Goal: Task Accomplishment & Management: Use online tool/utility

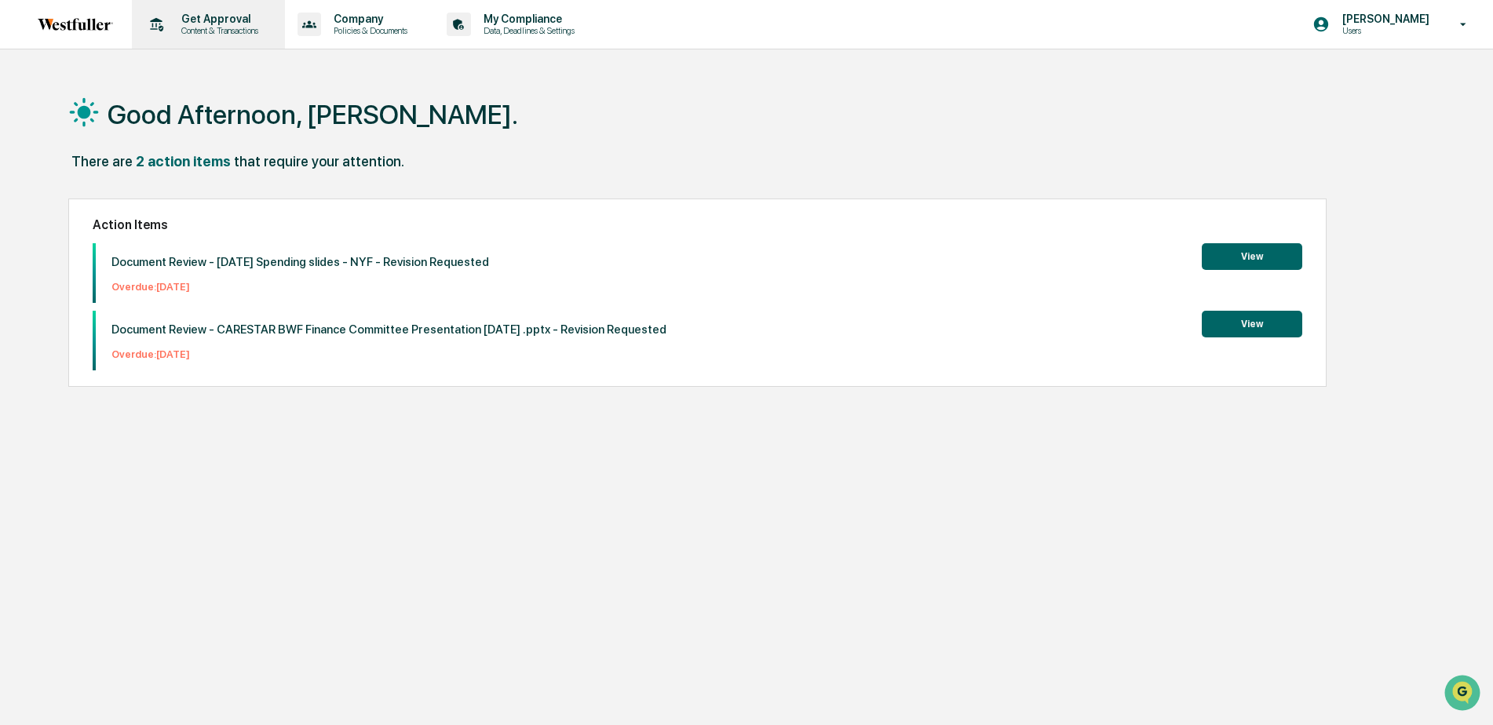
click at [206, 24] on p "Get Approval" at bounding box center [217, 19] width 97 height 13
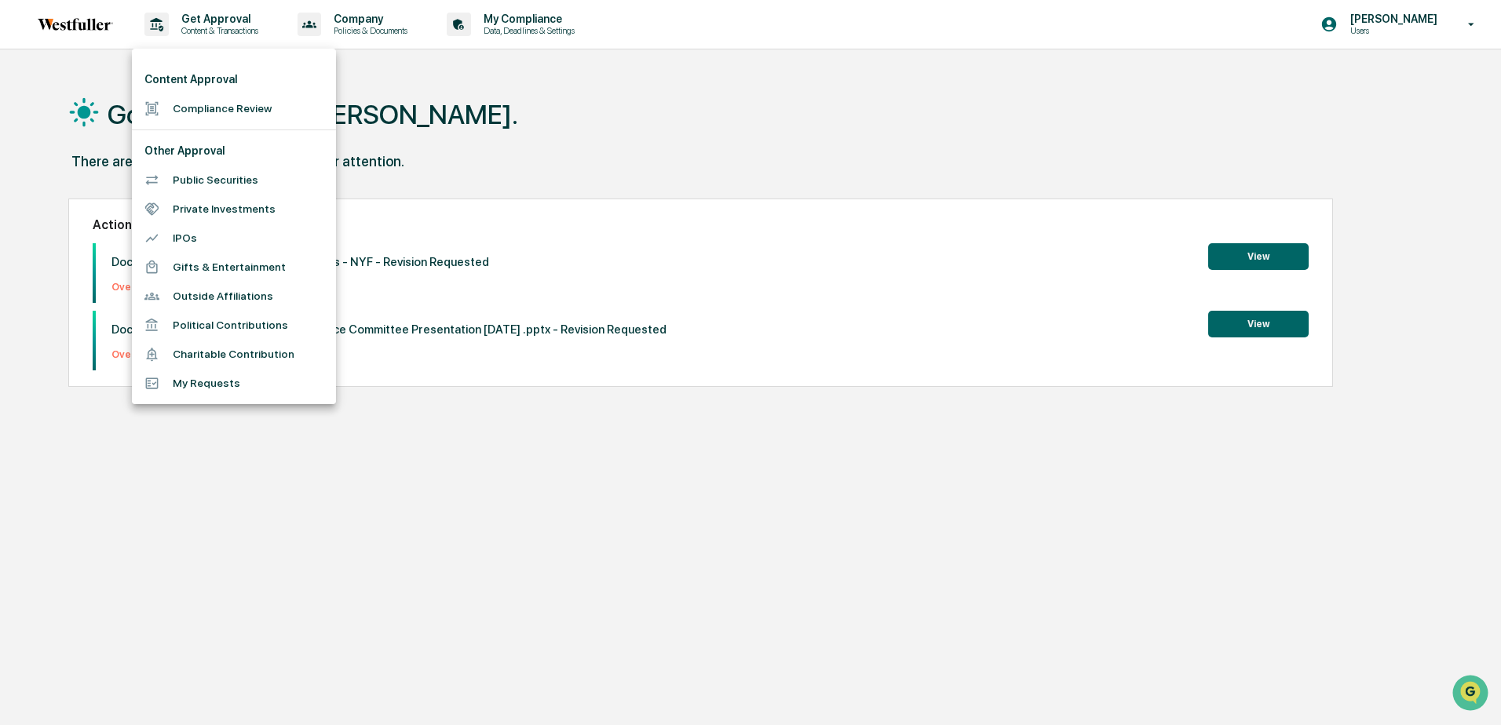
click at [210, 106] on li "Compliance Review" at bounding box center [234, 108] width 204 height 29
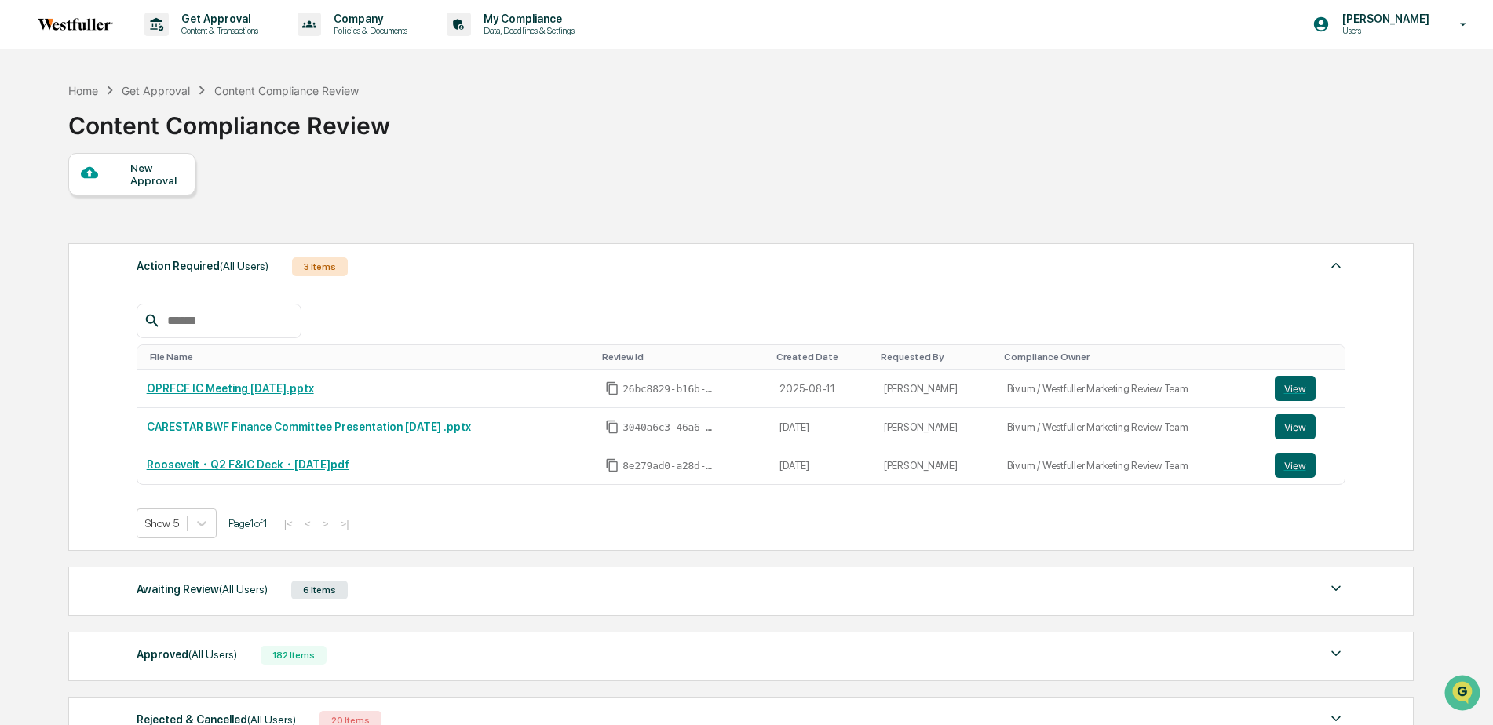
click at [219, 586] on span "(All Users)" at bounding box center [243, 589] width 49 height 13
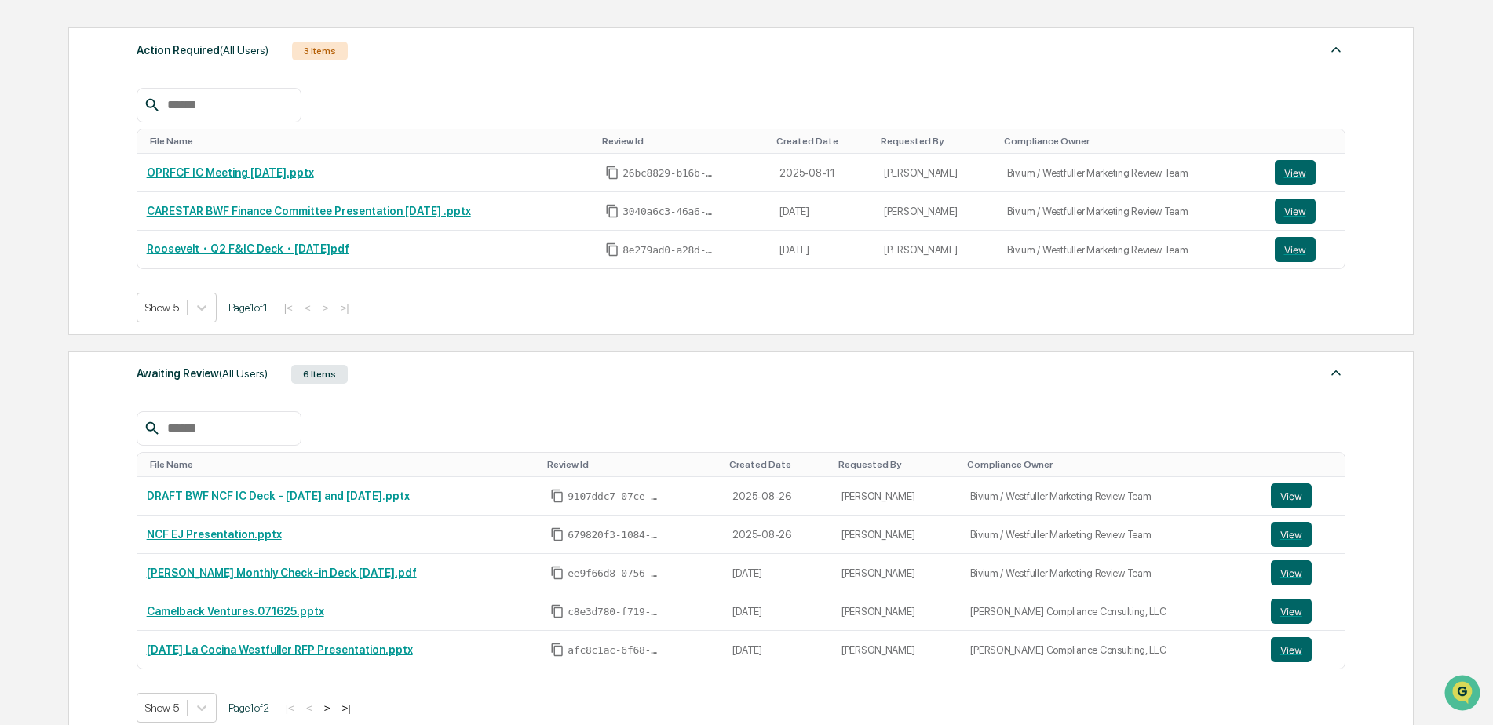
scroll to position [236, 0]
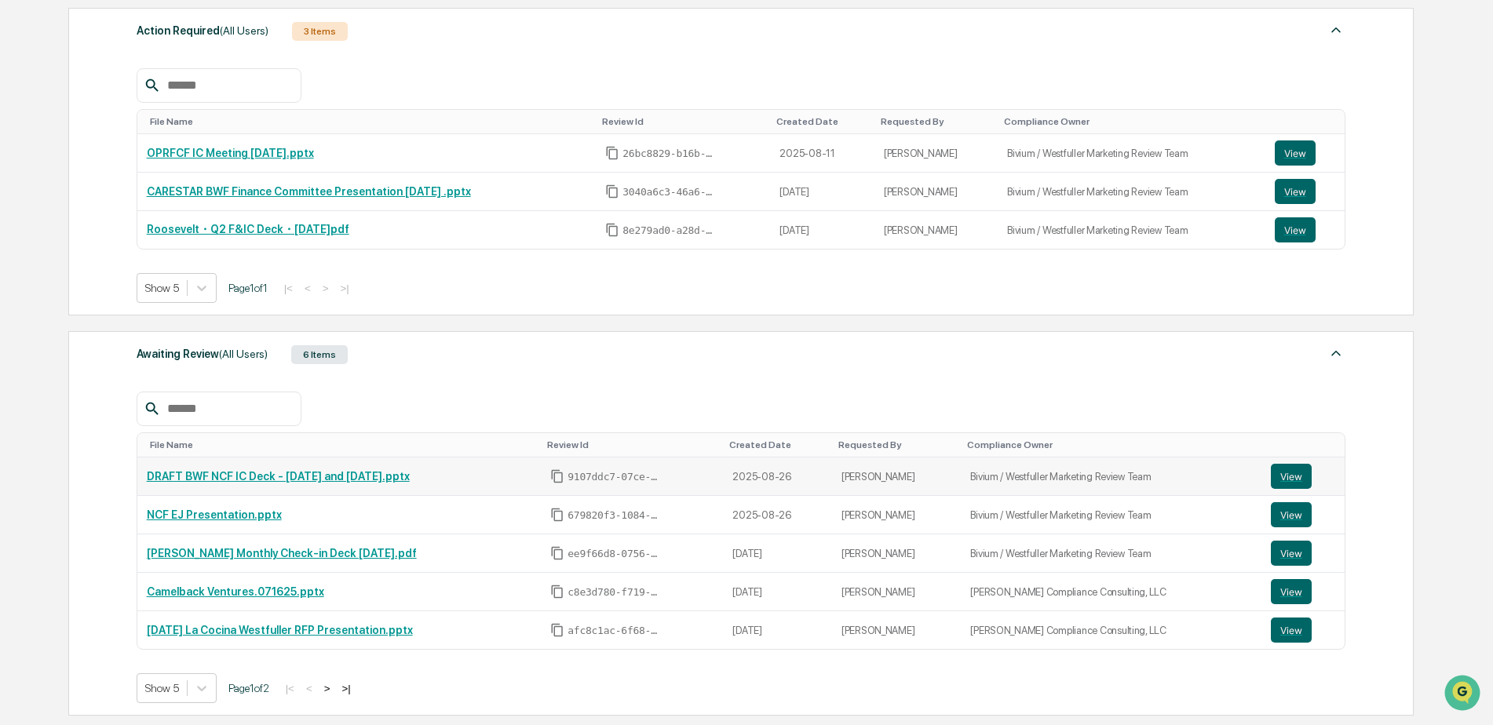
click at [293, 477] on link "DRAFT BWF NCF IC Deck - [DATE] and [DATE].pptx" at bounding box center [278, 476] width 263 height 13
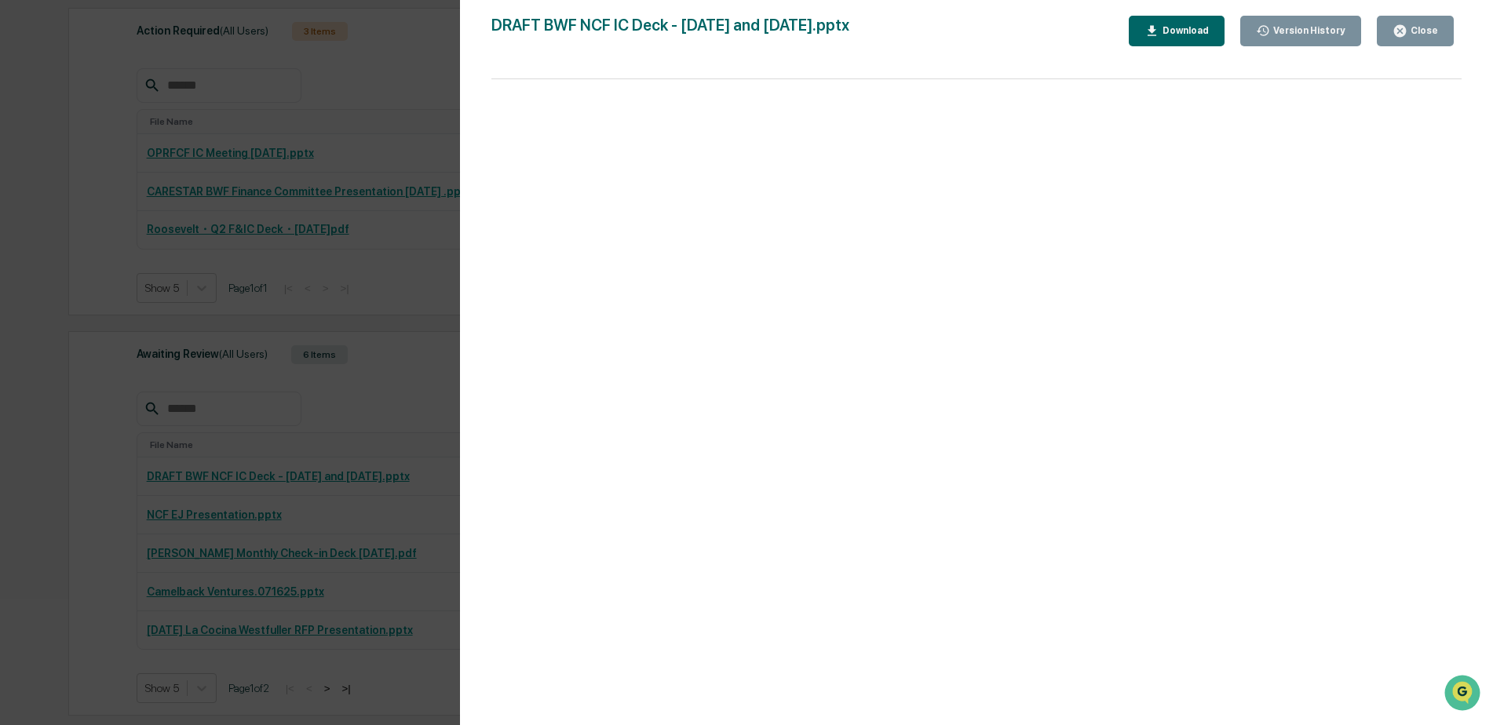
click at [1412, 35] on div "Close" at bounding box center [1423, 30] width 31 height 11
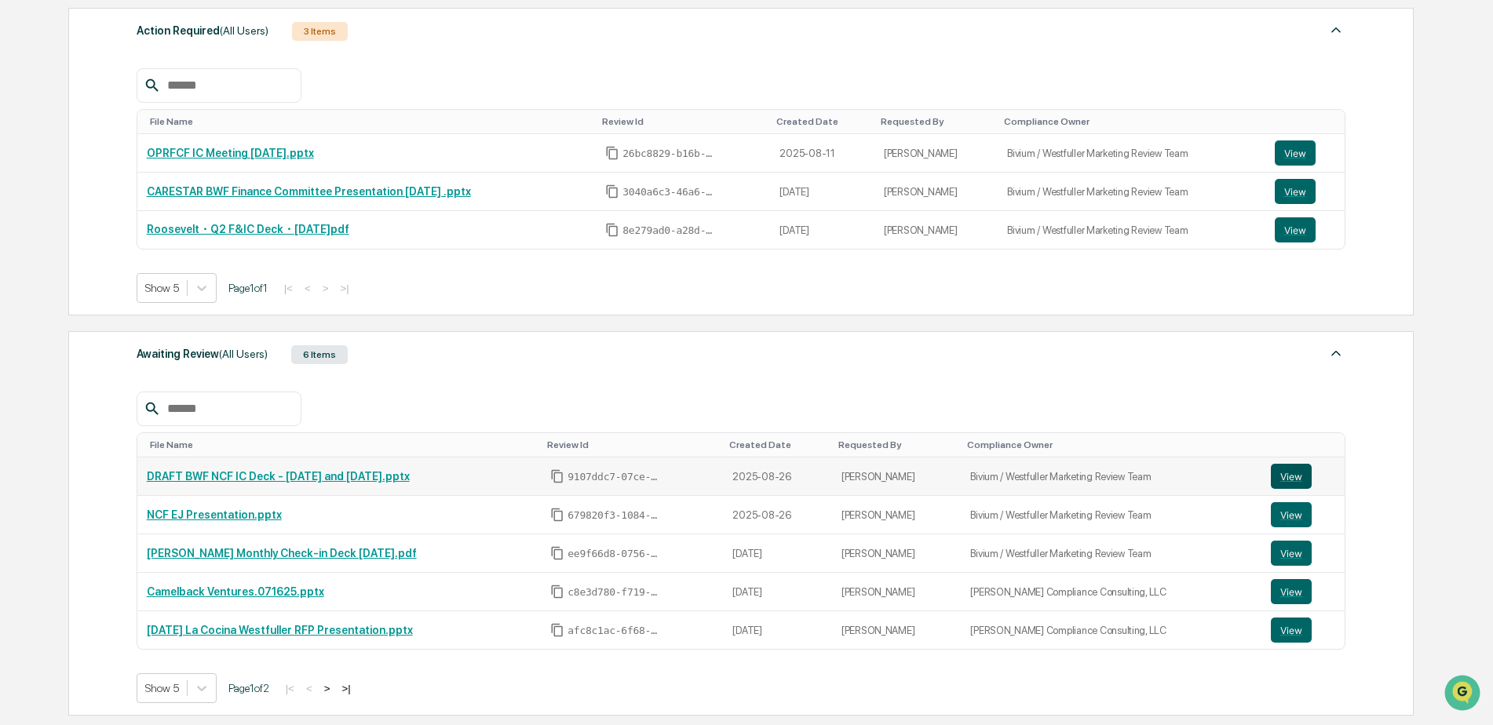
click at [1291, 477] on button "View" at bounding box center [1291, 476] width 41 height 25
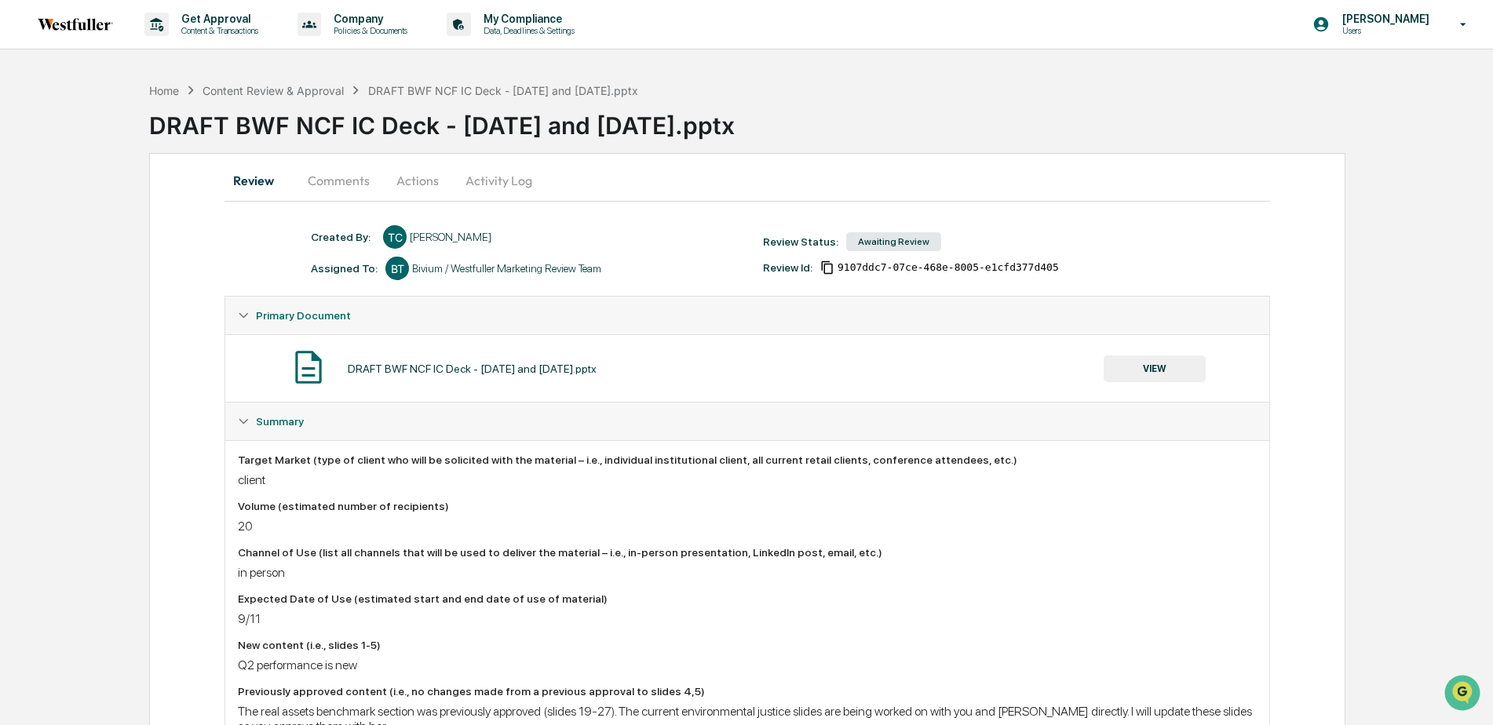
click at [341, 176] on button "Comments" at bounding box center [338, 181] width 87 height 38
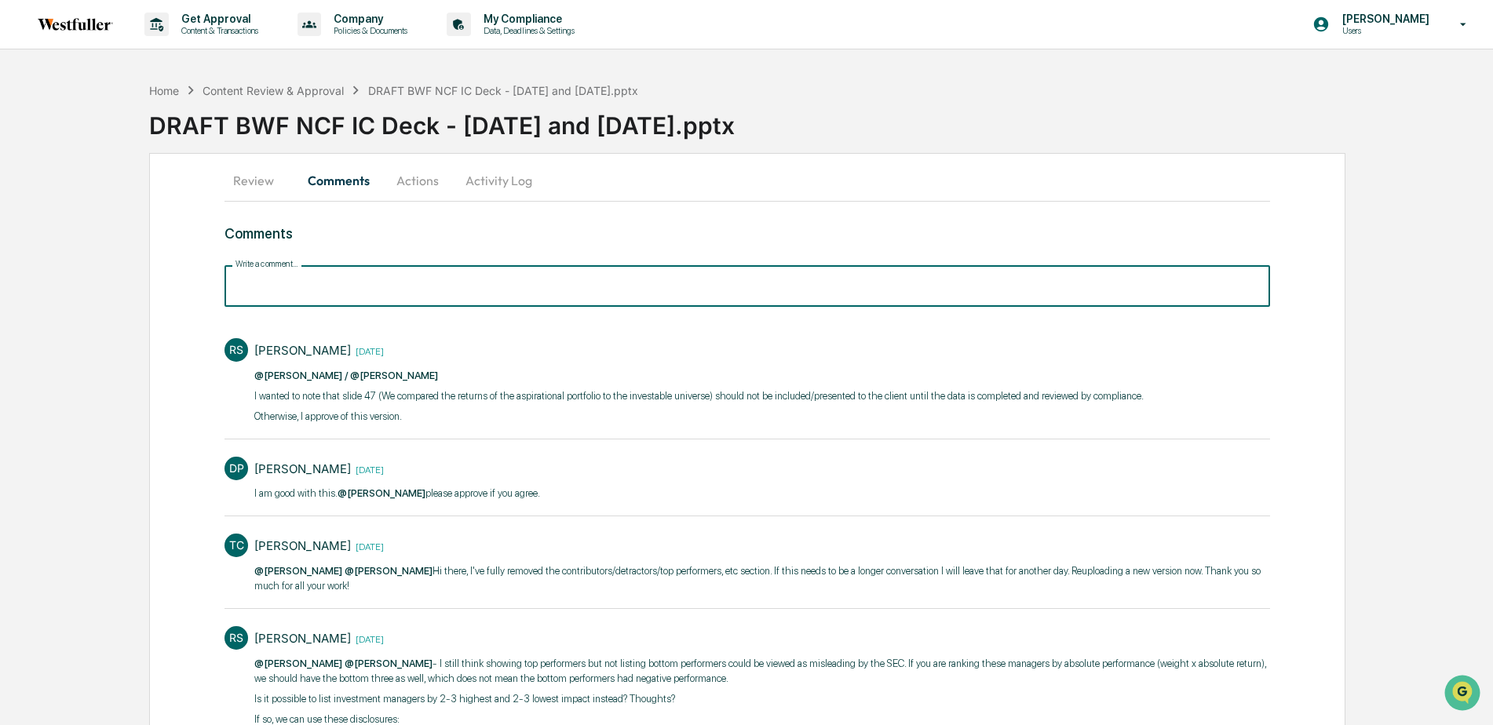
click at [440, 283] on input "Write a comment..." at bounding box center [747, 286] width 1045 height 42
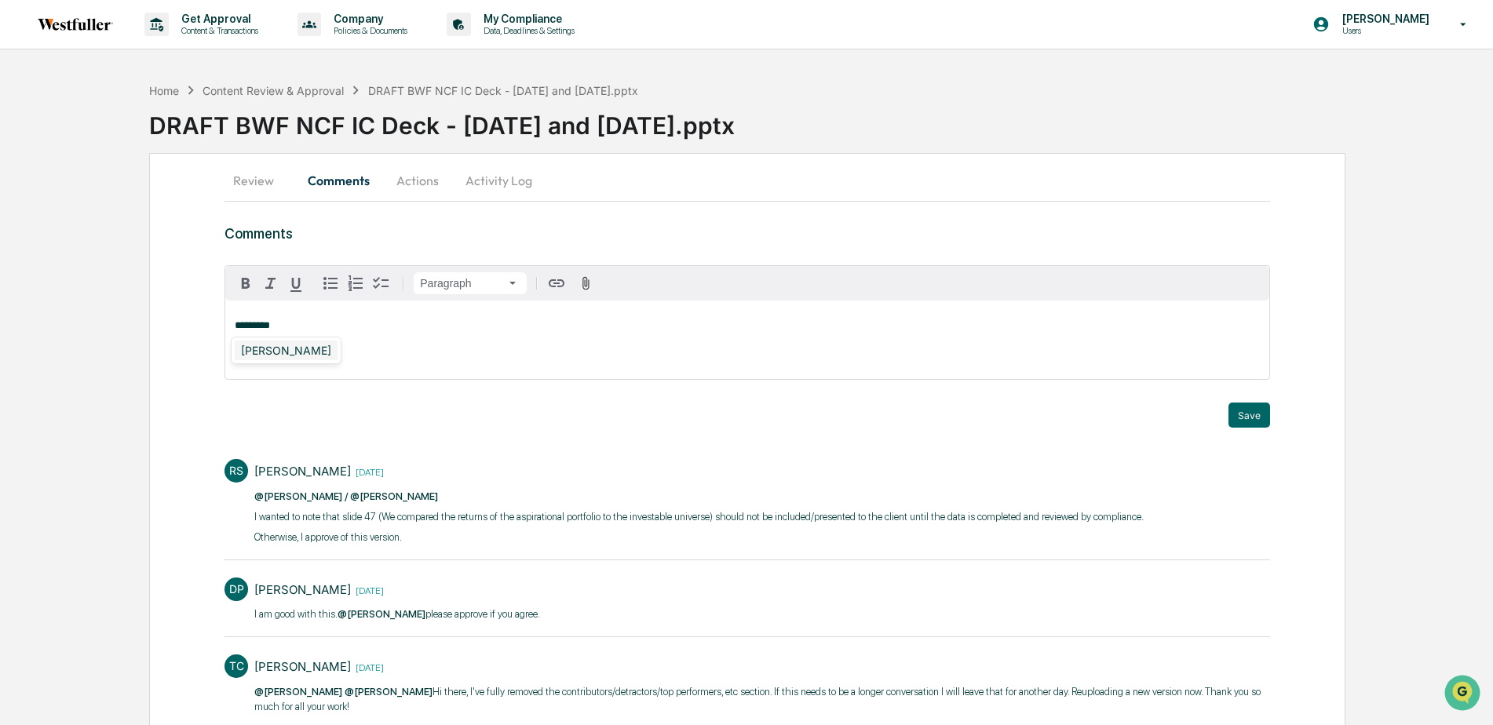
click at [283, 348] on div "[PERSON_NAME]" at bounding box center [286, 351] width 103 height 20
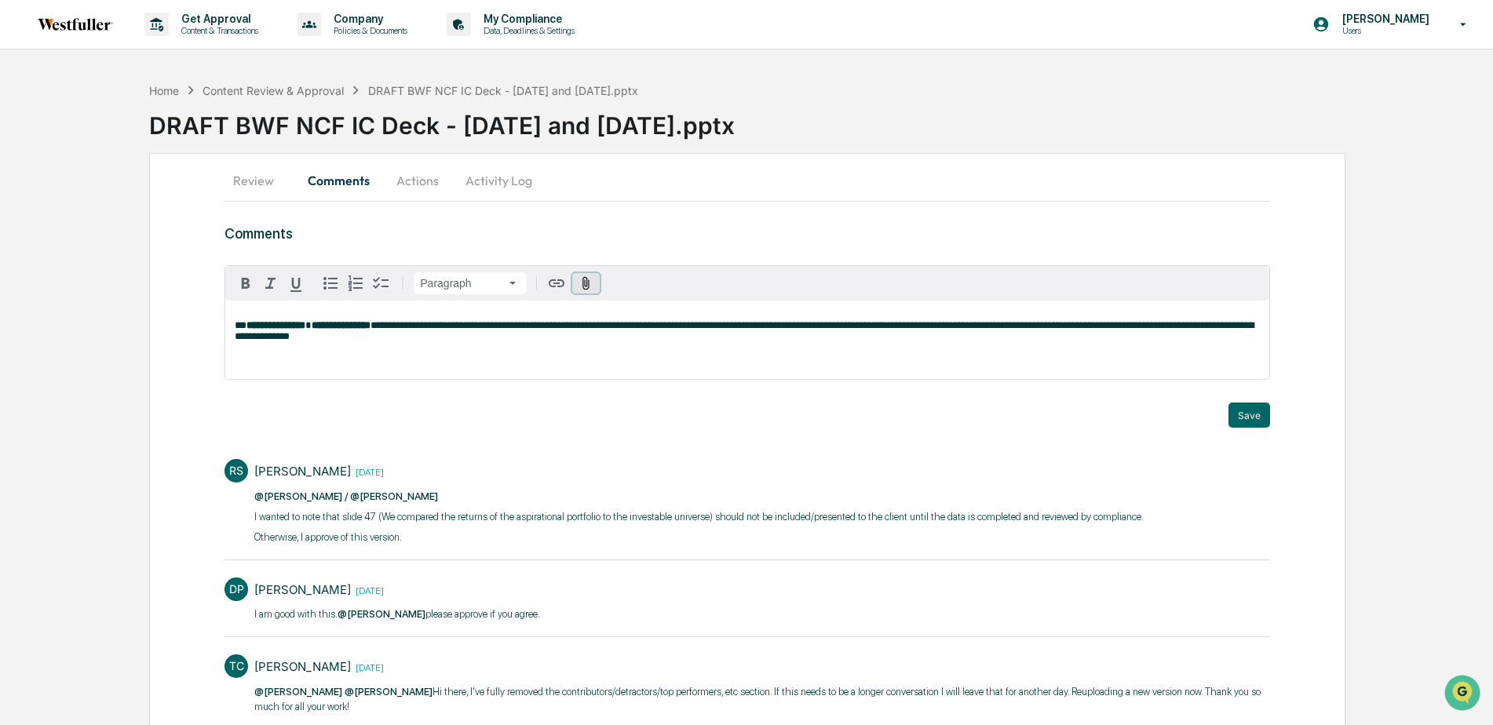
click at [586, 283] on icon "button" at bounding box center [586, 283] width 15 height 15
click at [1247, 412] on button "Save" at bounding box center [1250, 415] width 42 height 25
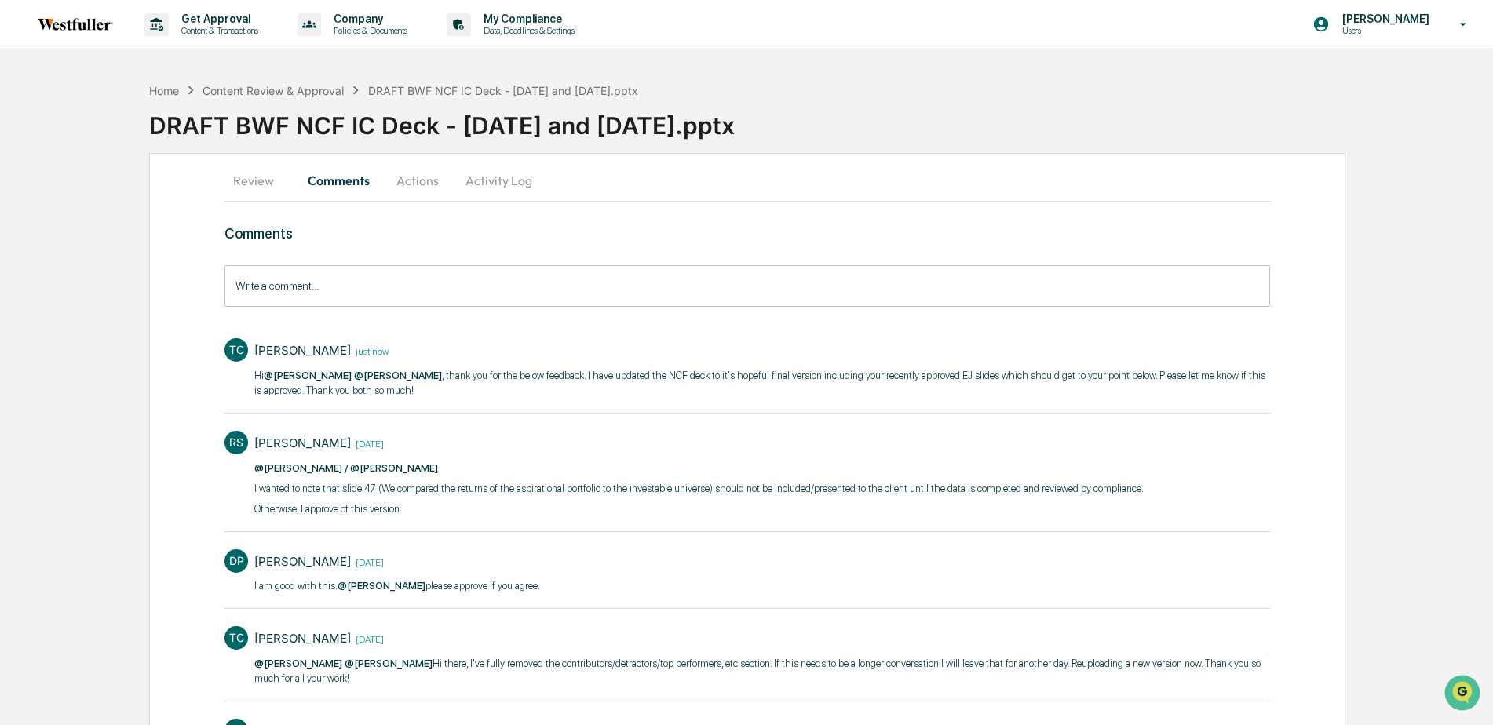
click at [407, 181] on button "Actions" at bounding box center [417, 181] width 71 height 38
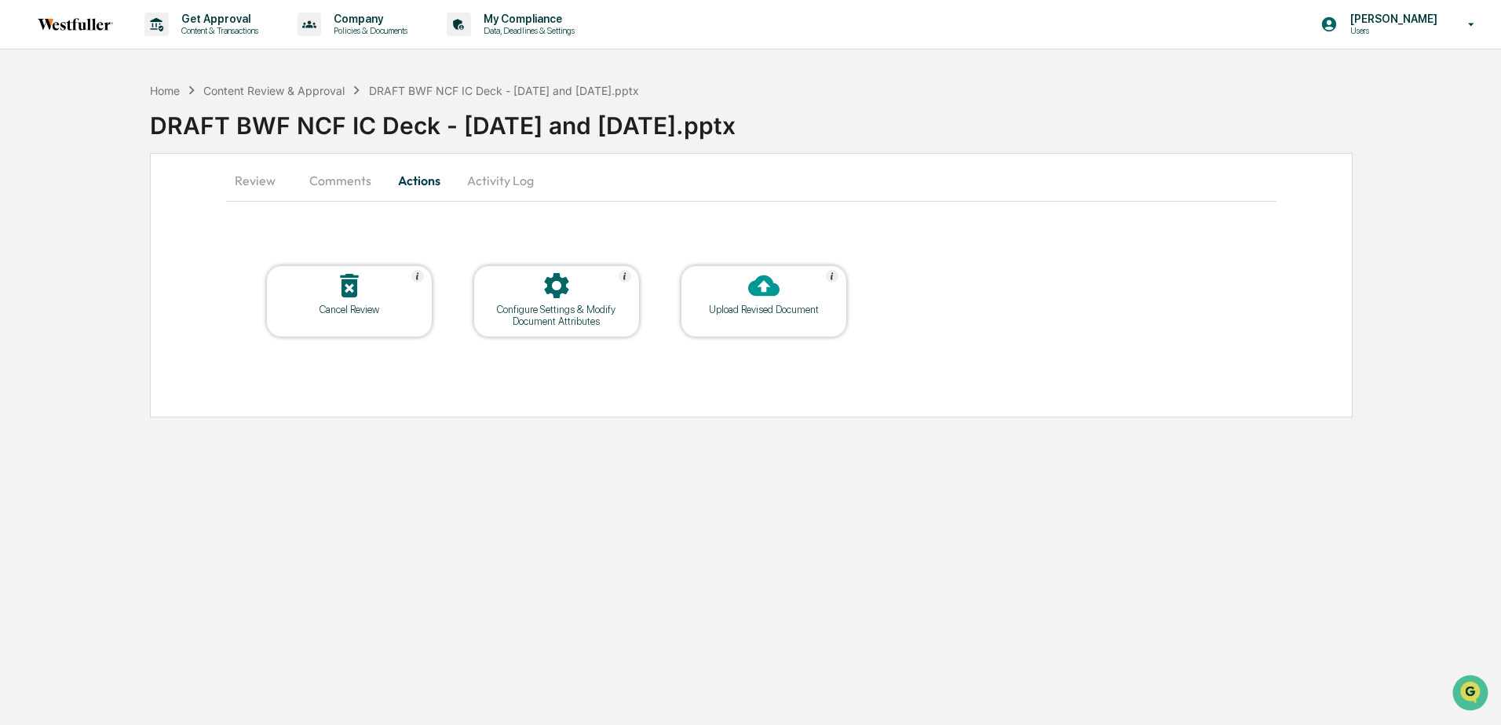
click at [757, 308] on div "Upload Revised Document" at bounding box center [763, 310] width 141 height 12
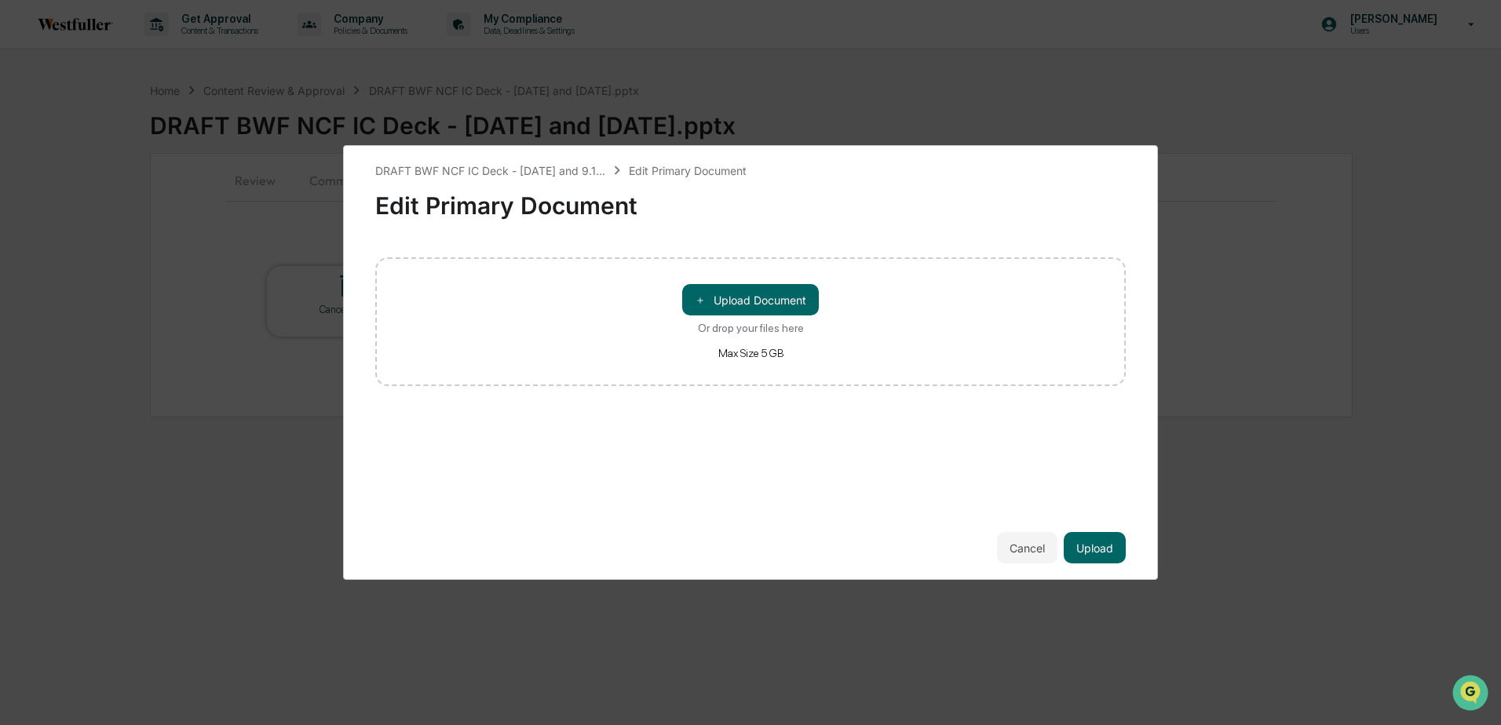
click at [757, 308] on button "＋ Upload Document" at bounding box center [750, 299] width 137 height 31
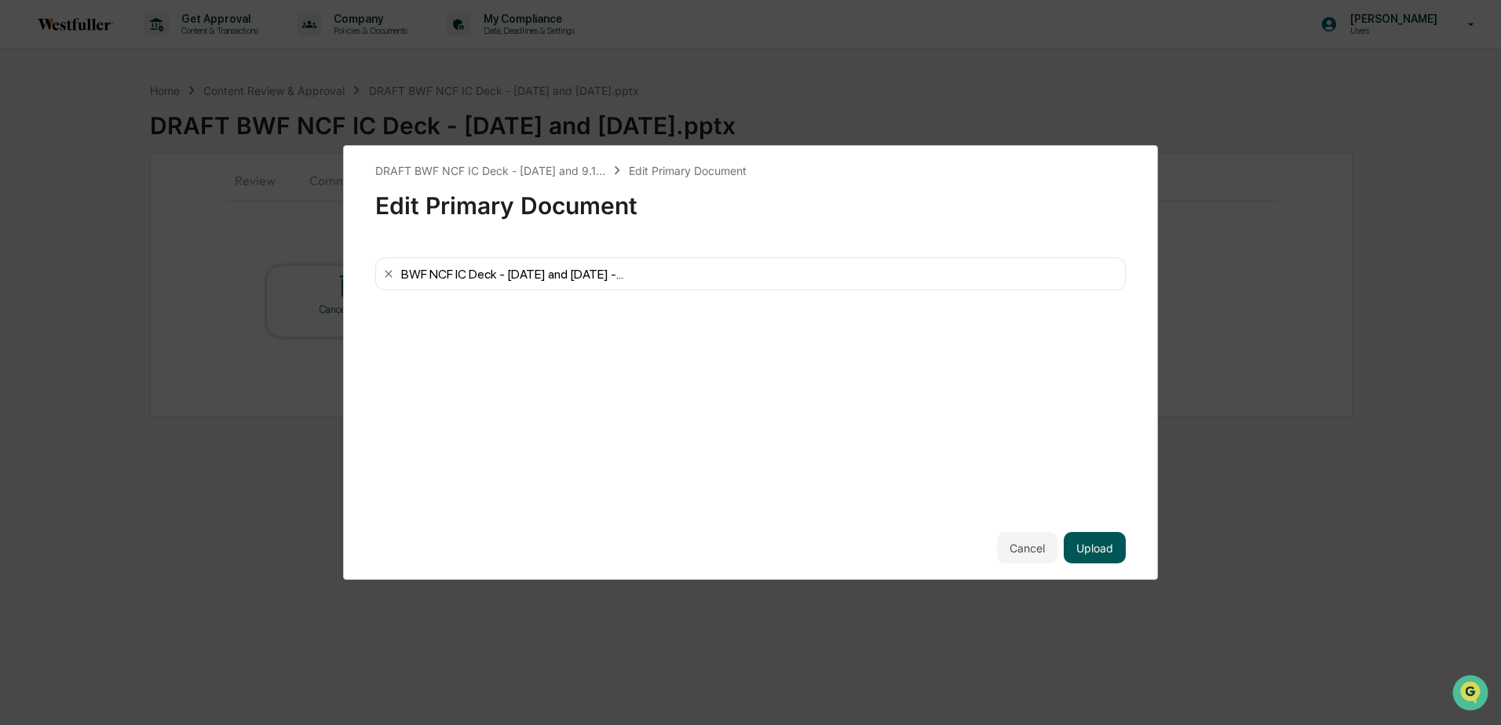
click at [1120, 548] on button "Upload" at bounding box center [1095, 547] width 62 height 31
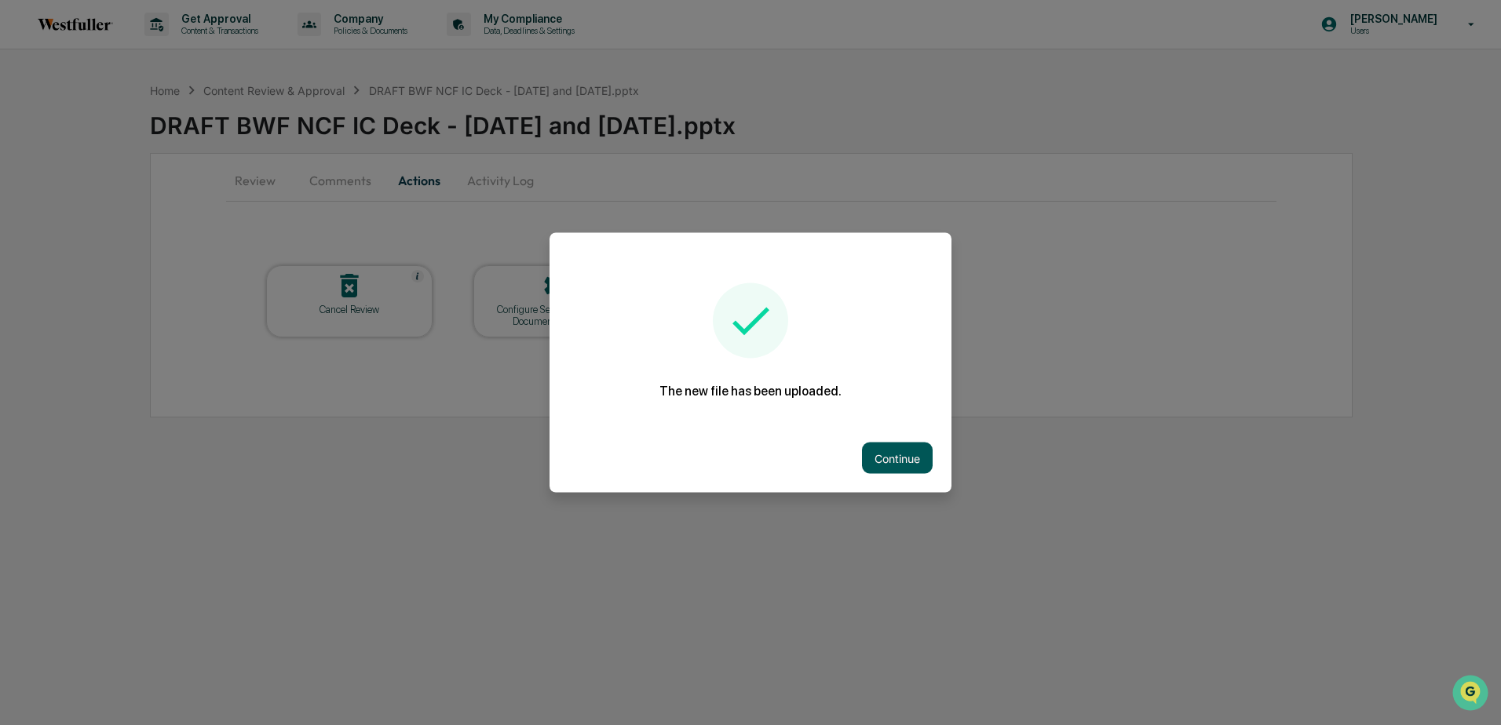
click at [891, 450] on button "Continue" at bounding box center [897, 458] width 71 height 31
